Goal: Transaction & Acquisition: Download file/media

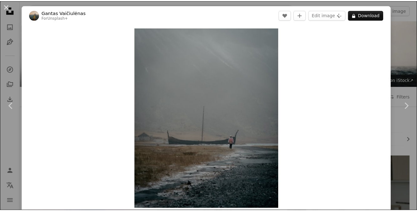
scroll to position [3881, 0]
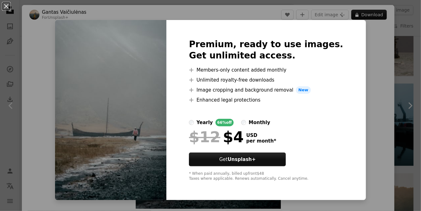
click at [405, 73] on div "An X shape Premium, ready to use images. Get unlimited access. A plus sign Memb…" at bounding box center [210, 105] width 421 height 211
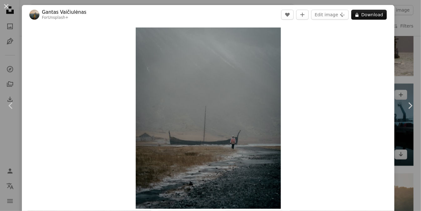
click at [404, 72] on div "An X shape Chevron left Chevron right Gantas Vaičiulėnas For Unsplash+ A heart …" at bounding box center [210, 105] width 421 height 211
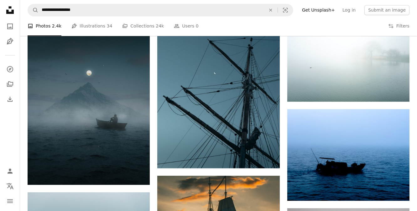
scroll to position [5446, 0]
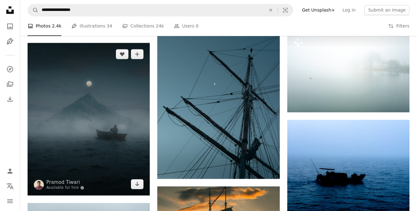
click at [122, 118] on img at bounding box center [89, 119] width 122 height 153
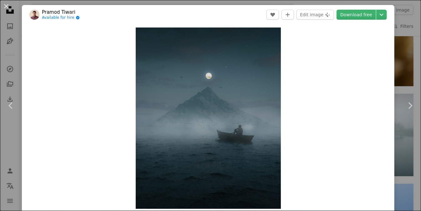
click at [402, 72] on div "An X shape Chevron left Chevron right [PERSON_NAME] Available for hire A checkm…" at bounding box center [210, 105] width 421 height 211
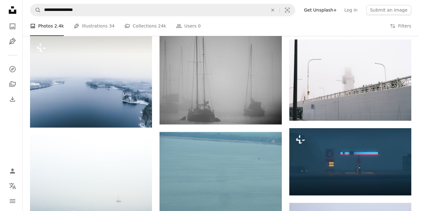
scroll to position [5759, 0]
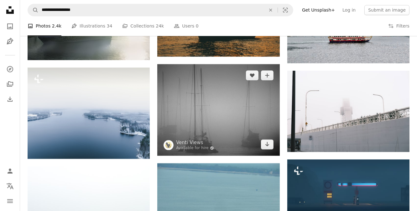
click at [242, 95] on img at bounding box center [218, 110] width 122 height 92
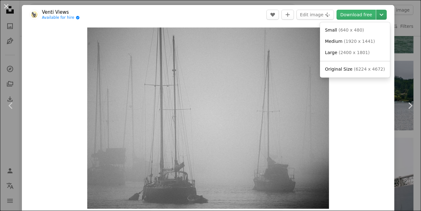
click at [377, 13] on icon "Chevron down" at bounding box center [382, 15] width 10 height 8
click at [353, 54] on span "( 2400 x 1801 )" at bounding box center [354, 52] width 31 height 5
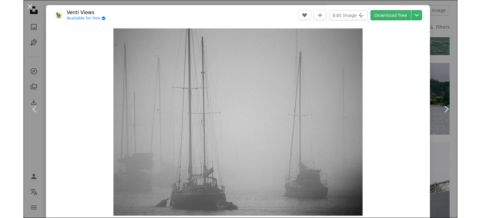
scroll to position [6100, 0]
